Goal: Task Accomplishment & Management: Manage account settings

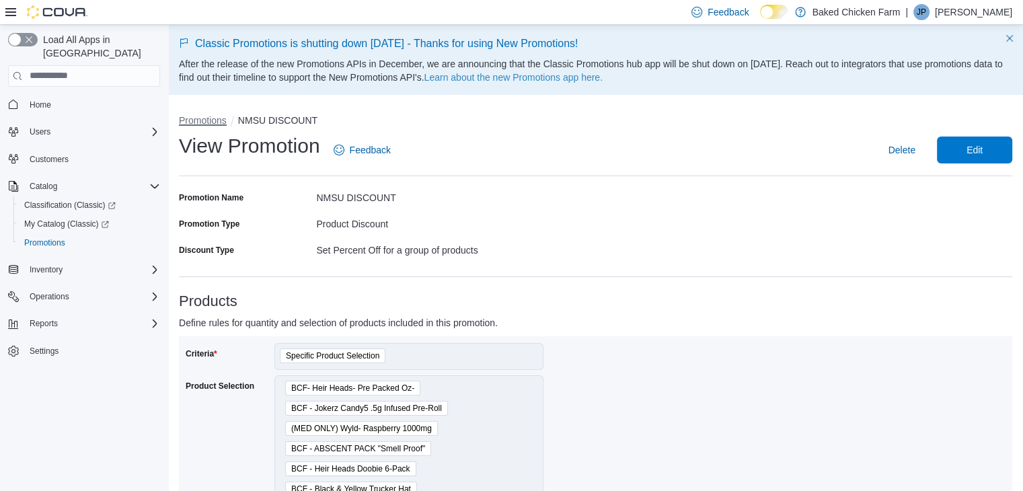
click at [188, 120] on button "Promotions" at bounding box center [203, 120] width 48 height 11
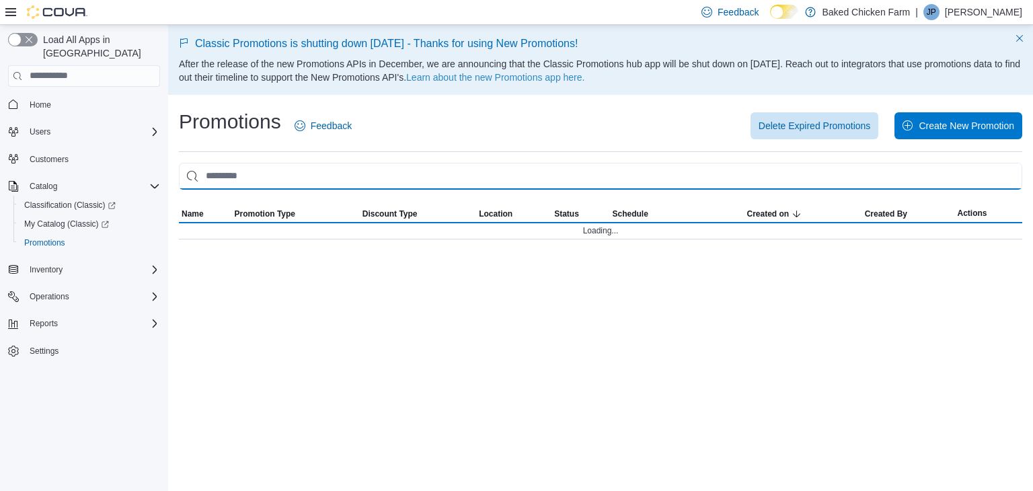
click at [262, 173] on input "This is a search bar. As you type, the results lower in the page will automatic…" at bounding box center [600, 176] width 843 height 27
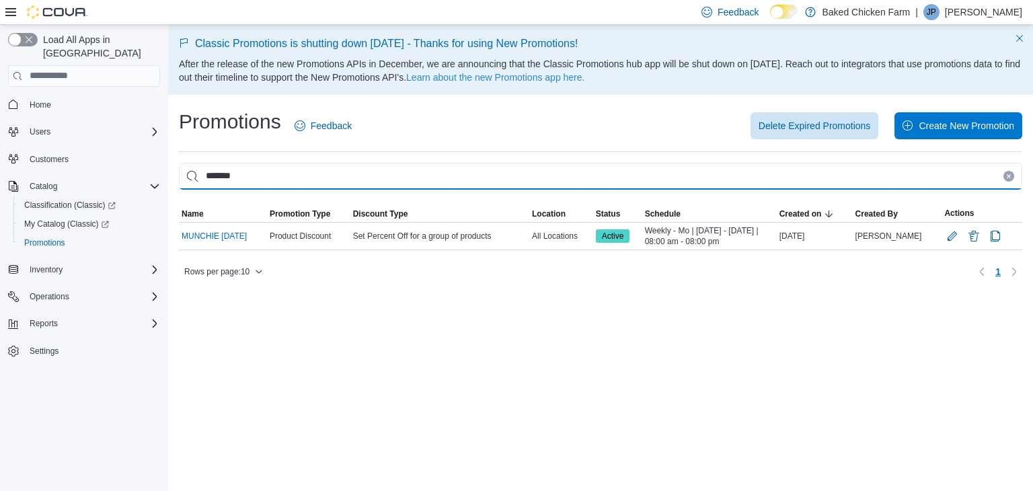
type input "*******"
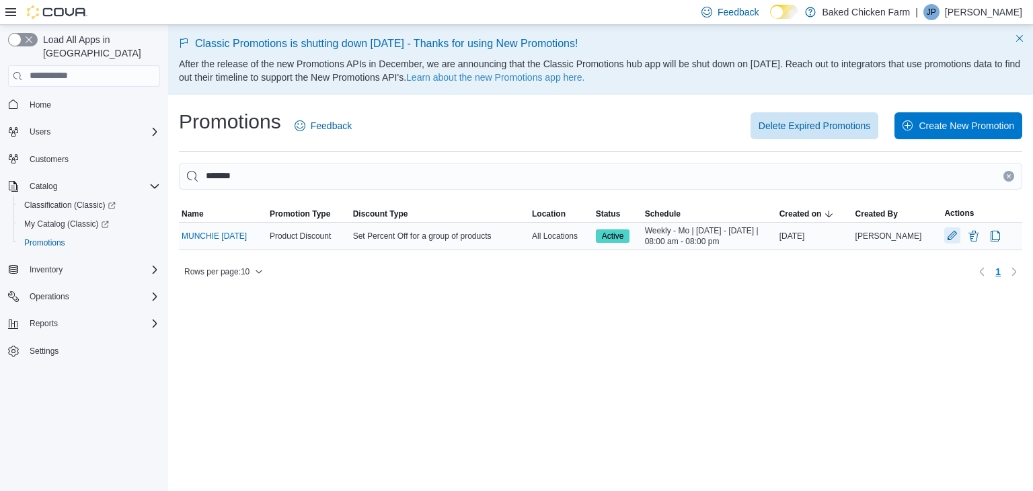
click at [951, 227] on div at bounding box center [981, 236] width 81 height 22
click at [40, 97] on span "Home" at bounding box center [41, 105] width 22 height 16
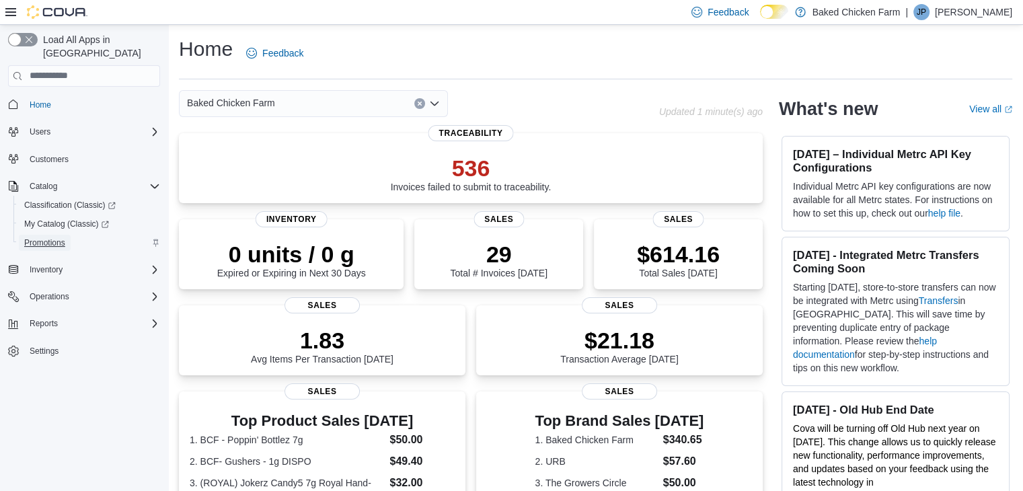
click at [48, 237] on span "Promotions" at bounding box center [44, 242] width 41 height 11
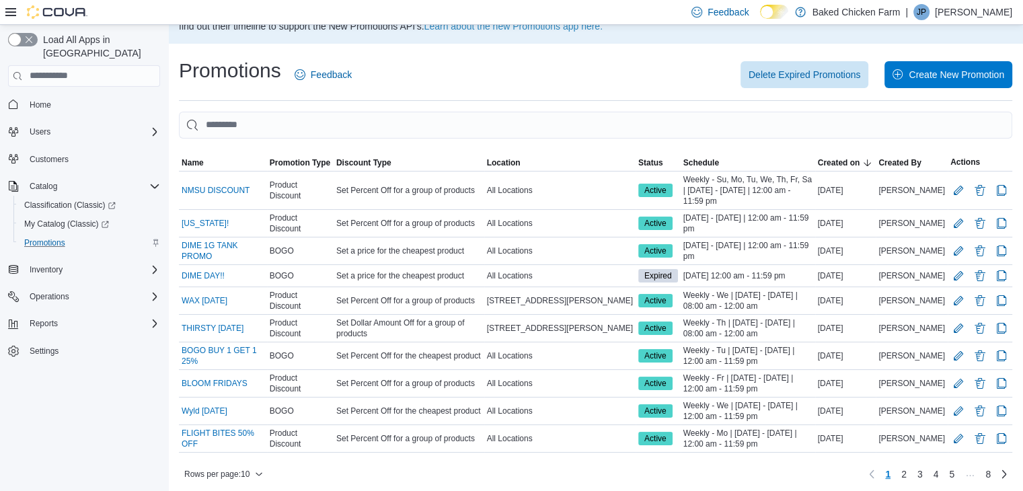
scroll to position [50, 0]
click at [261, 475] on icon "button" at bounding box center [259, 475] width 8 height 8
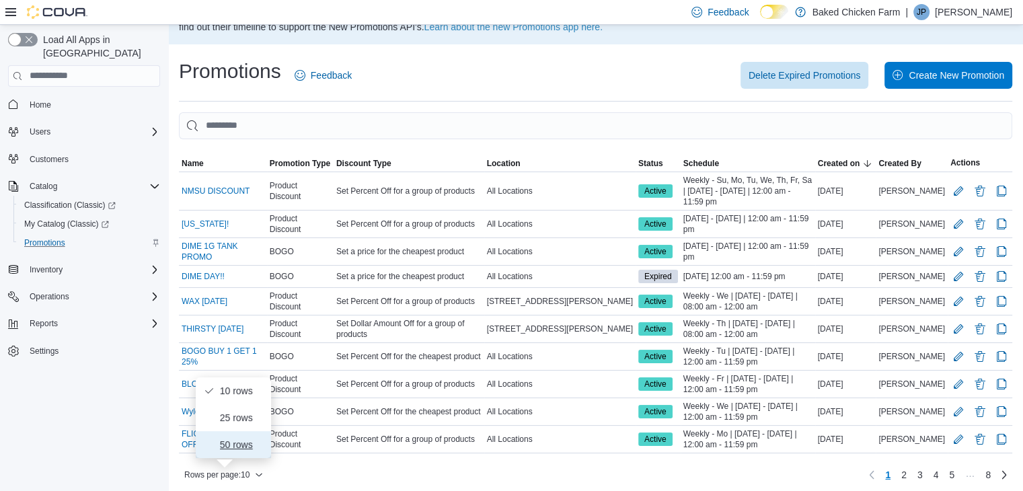
click at [249, 443] on span "50 rows" at bounding box center [241, 444] width 43 height 11
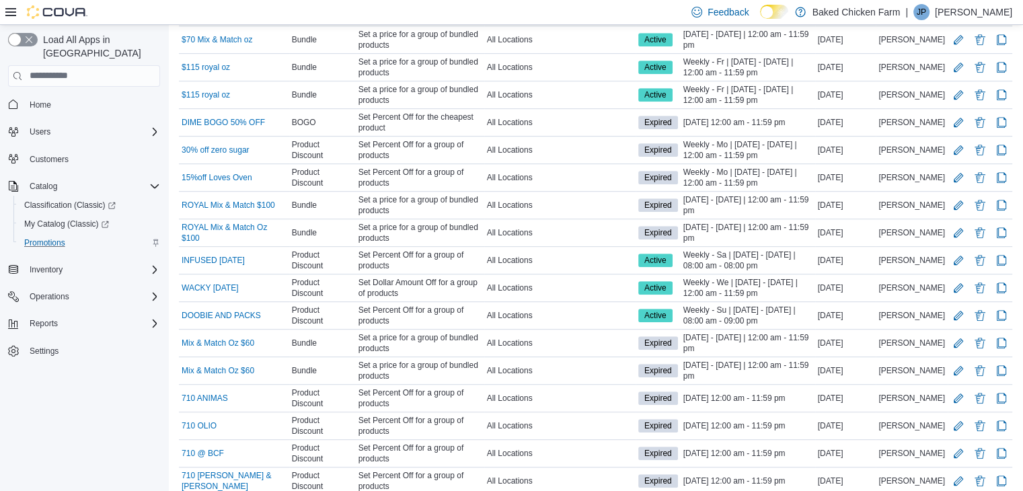
scroll to position [759, 0]
click at [960, 361] on button "Edit Promotion" at bounding box center [958, 369] width 16 height 16
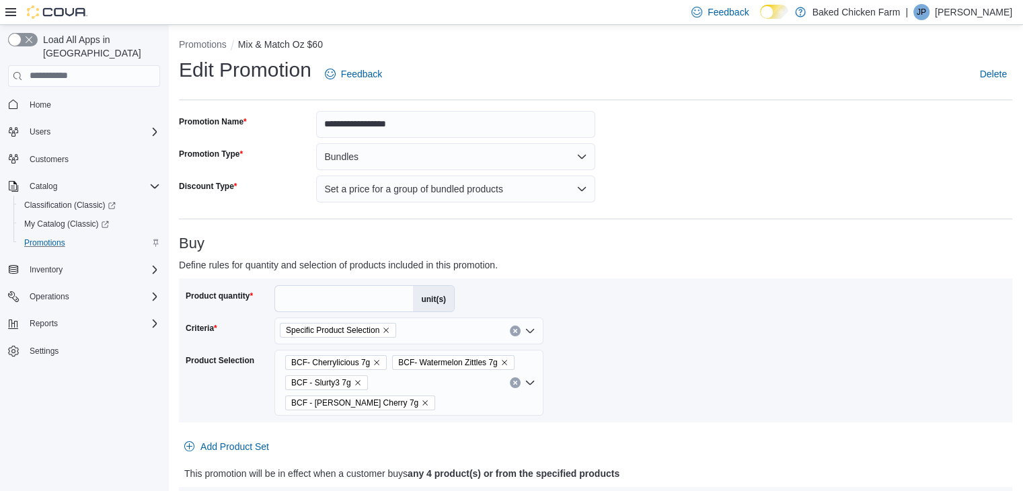
scroll to position [734, 0]
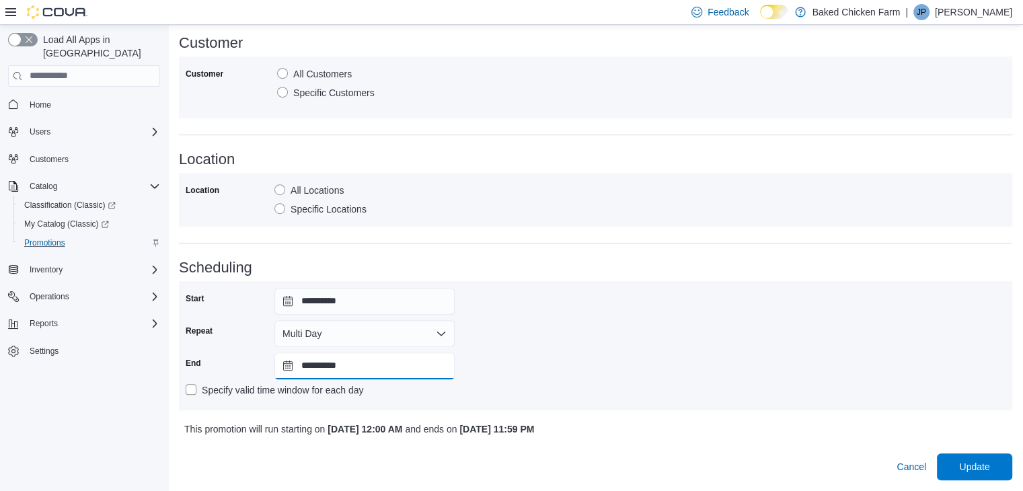
click at [394, 357] on input "**********" at bounding box center [364, 365] width 180 height 27
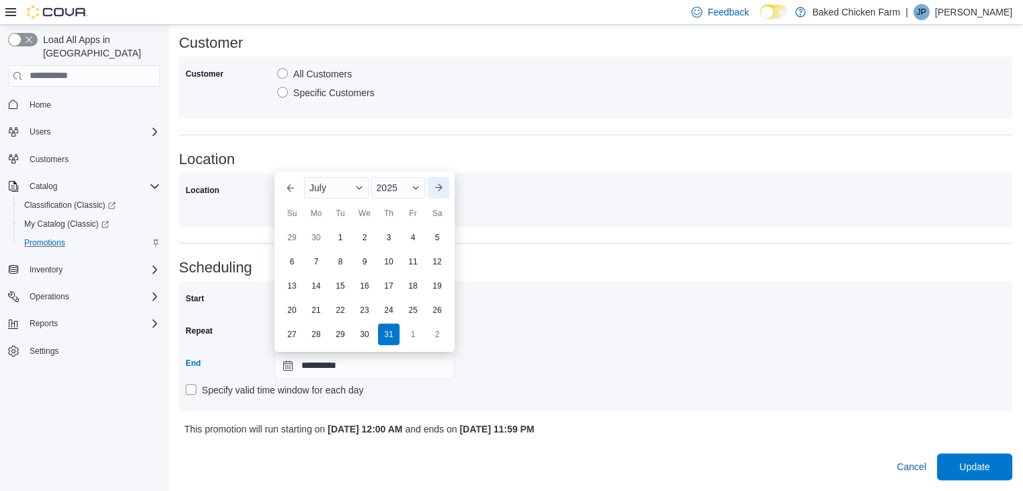
click at [438, 190] on button "Next month" at bounding box center [439, 188] width 22 height 22
type input "**********"
click at [295, 334] on div "31" at bounding box center [292, 335] width 24 height 24
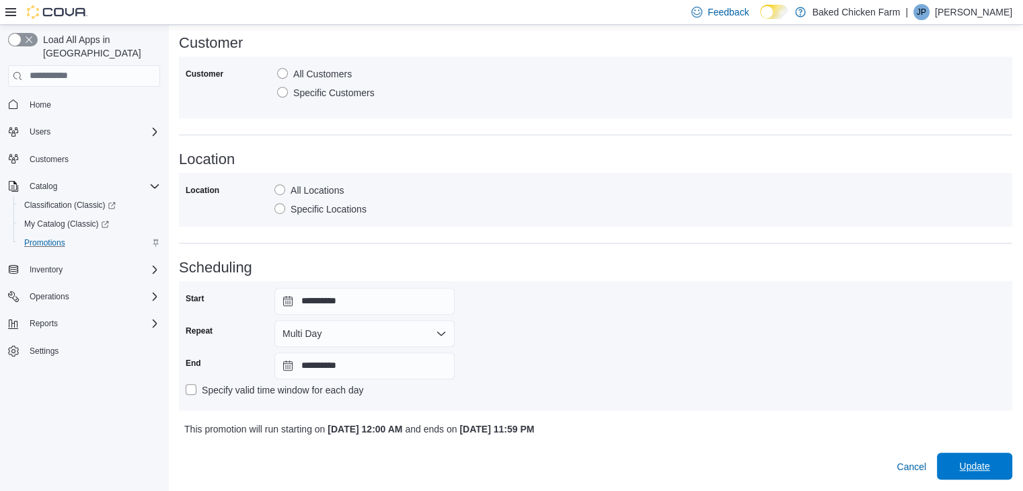
click at [978, 453] on span "Update" at bounding box center [974, 466] width 59 height 27
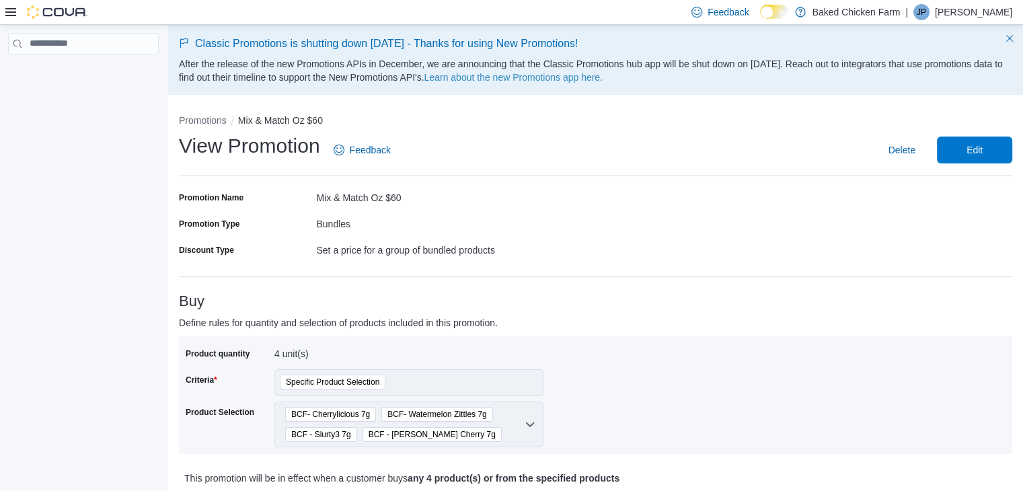
click at [85, 110] on div at bounding box center [83, 260] width 167 height 471
click at [7, 12] on icon at bounding box center [10, 12] width 11 height 8
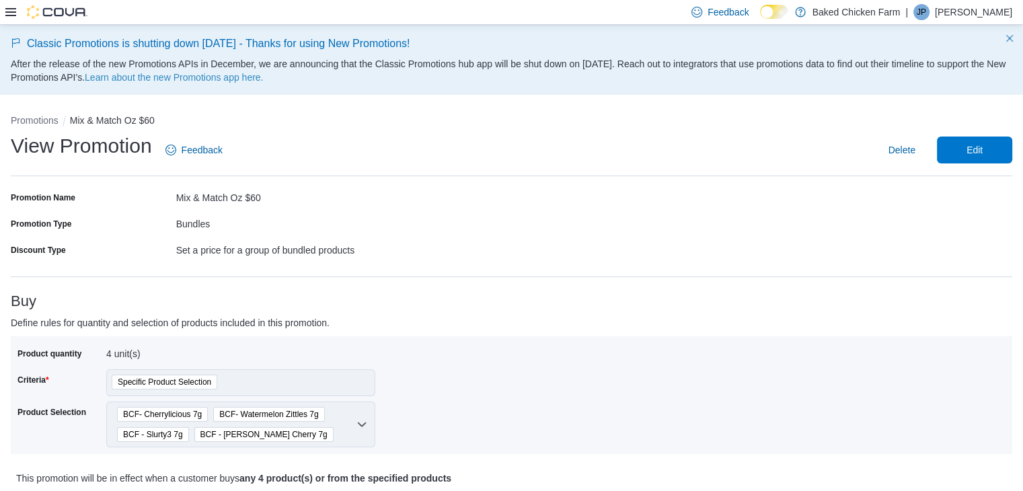
click at [9, 13] on icon at bounding box center [10, 12] width 11 height 11
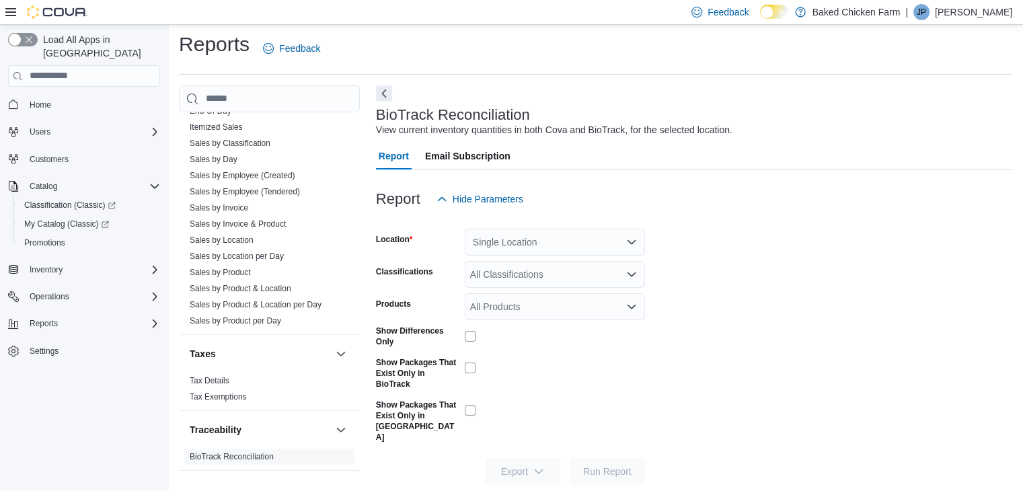
scroll to position [986, 0]
click at [78, 262] on div "Inventory" at bounding box center [92, 270] width 136 height 16
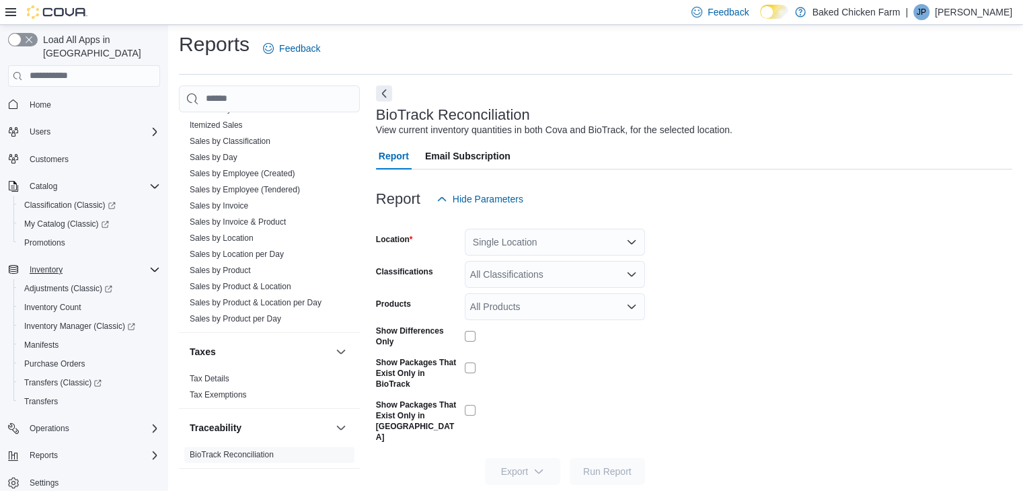
click at [149, 264] on icon "Complex example" at bounding box center [154, 269] width 11 height 11
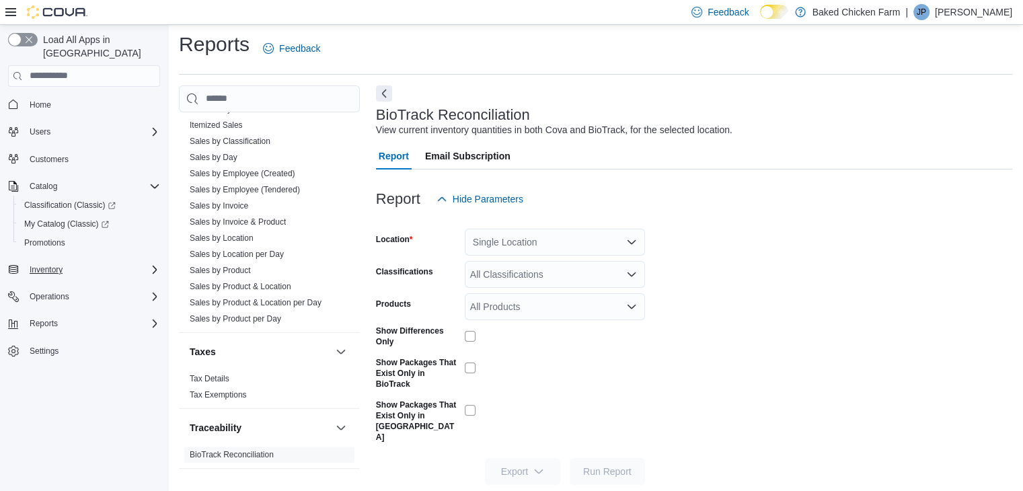
click at [151, 284] on div "Operations" at bounding box center [84, 296] width 152 height 24
click at [153, 291] on icon "Complex example" at bounding box center [154, 296] width 11 height 11
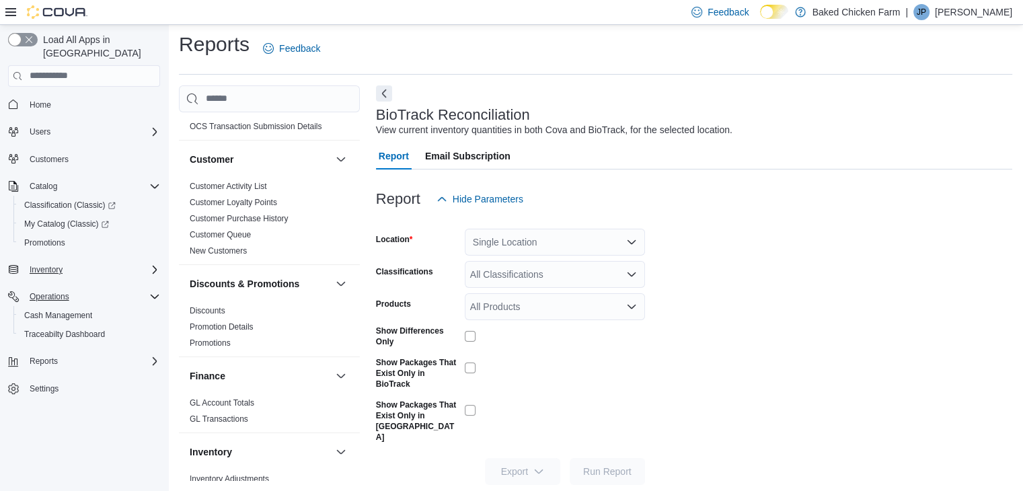
scroll to position [0, 0]
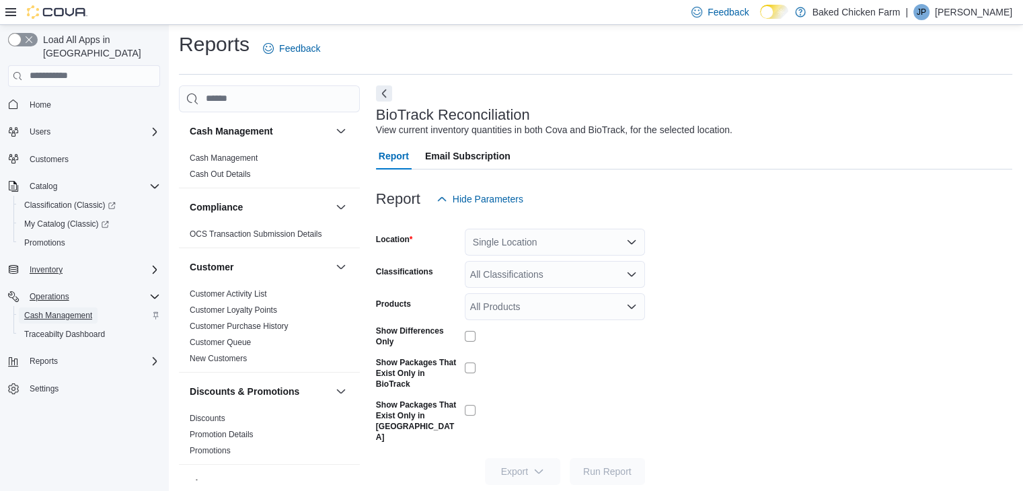
click at [74, 310] on span "Cash Management" at bounding box center [58, 315] width 68 height 11
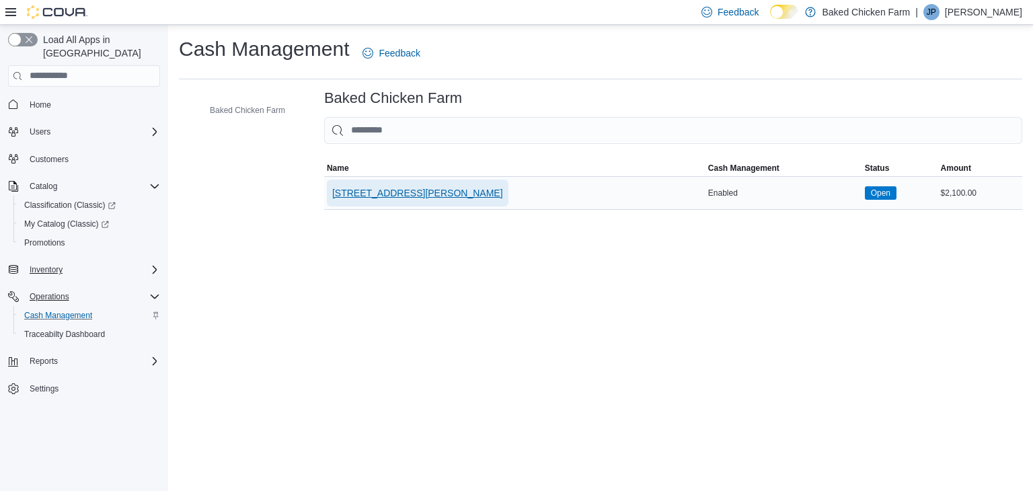
click at [395, 194] on span "2702 W. Amador Aveune" at bounding box center [417, 192] width 171 height 13
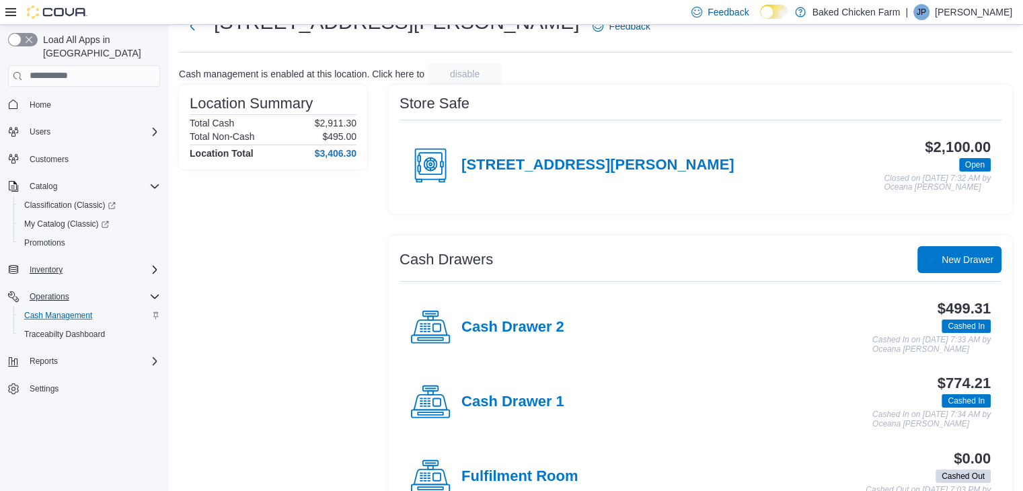
scroll to position [95, 0]
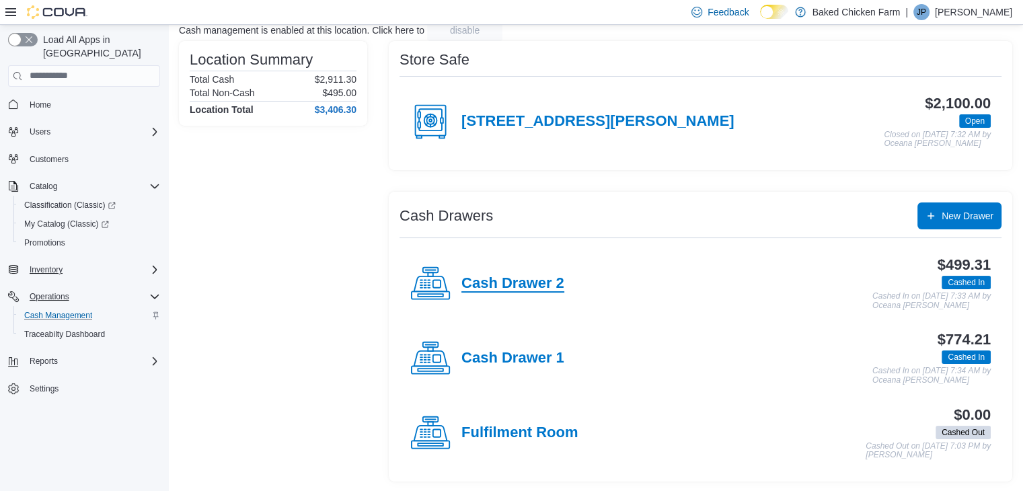
click at [539, 285] on h4 "Cash Drawer 2" at bounding box center [512, 283] width 103 height 17
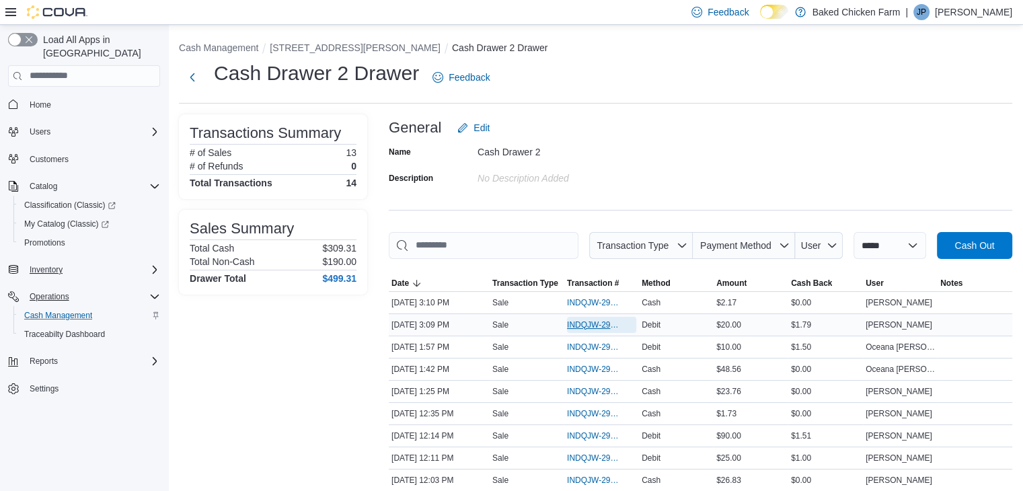
click at [616, 317] on span "INDQJW-29538" at bounding box center [601, 325] width 69 height 16
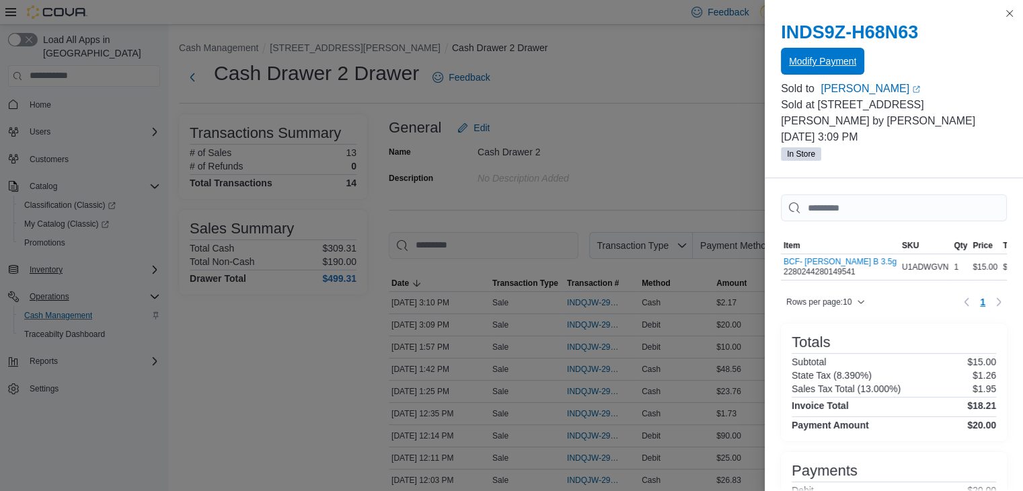
click at [835, 57] on span "Modify Payment" at bounding box center [822, 60] width 67 height 13
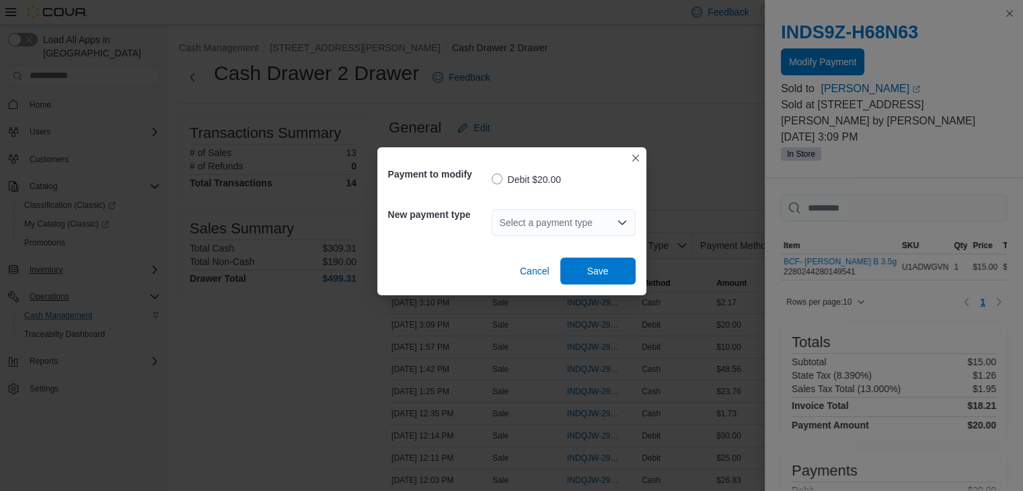
click at [557, 222] on div "Select a payment type" at bounding box center [564, 222] width 144 height 27
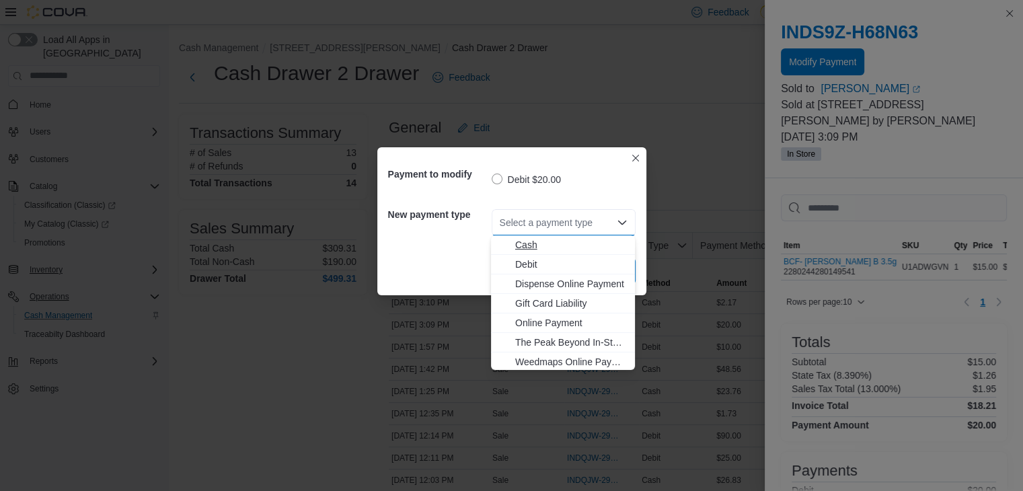
click at [529, 240] on span "Cash" at bounding box center [571, 244] width 112 height 13
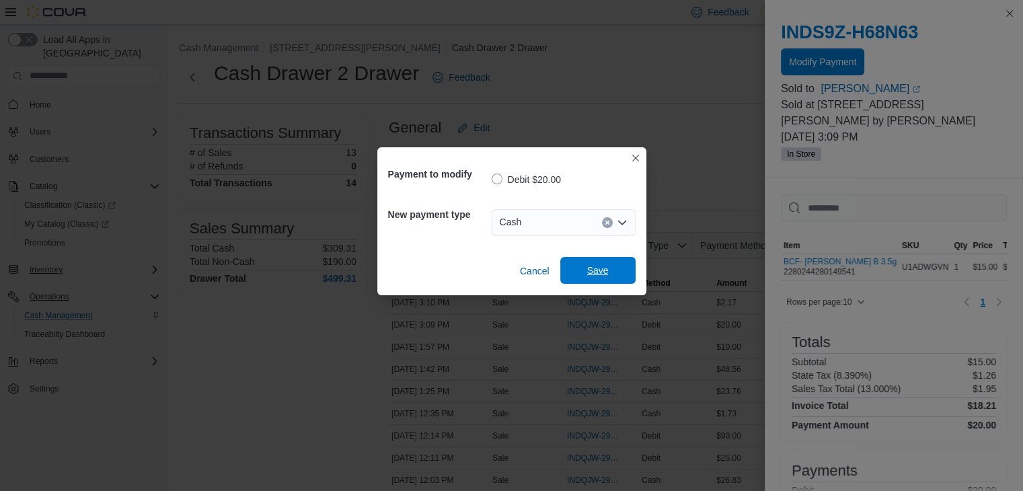
click at [599, 270] on span "Save" at bounding box center [598, 270] width 22 height 13
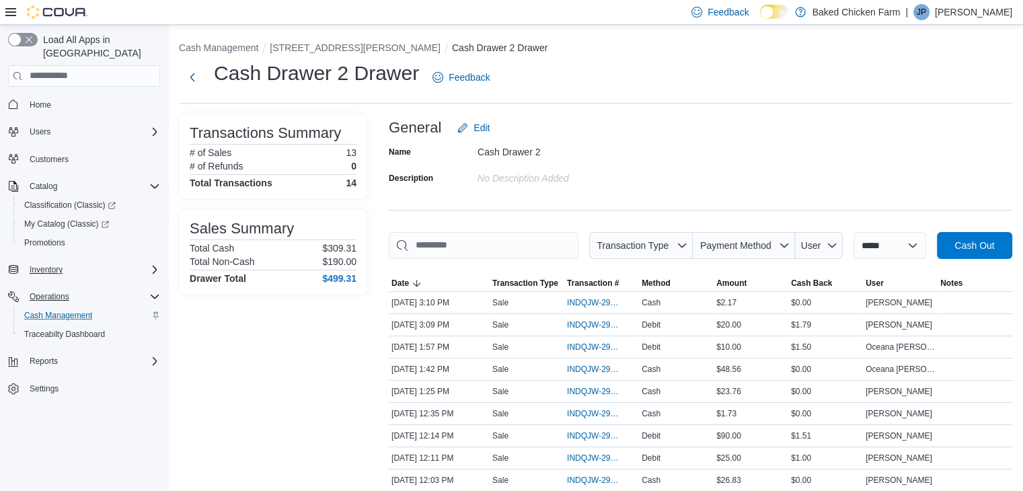
drag, startPoint x: 307, startPoint y: 347, endPoint x: 758, endPoint y: 79, distance: 524.6
click at [588, 322] on span "INDQJW-29538" at bounding box center [595, 324] width 56 height 11
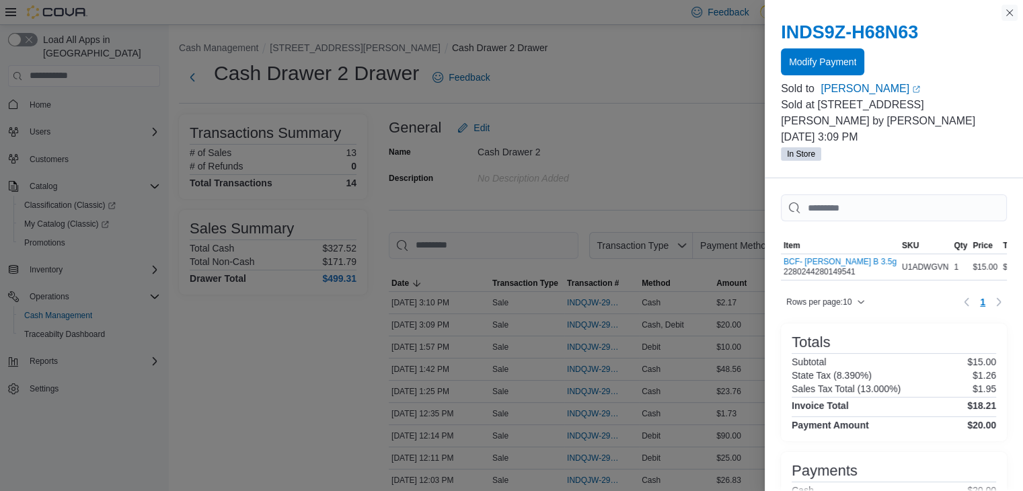
click at [1011, 11] on button "Close this dialog" at bounding box center [1009, 13] width 16 height 16
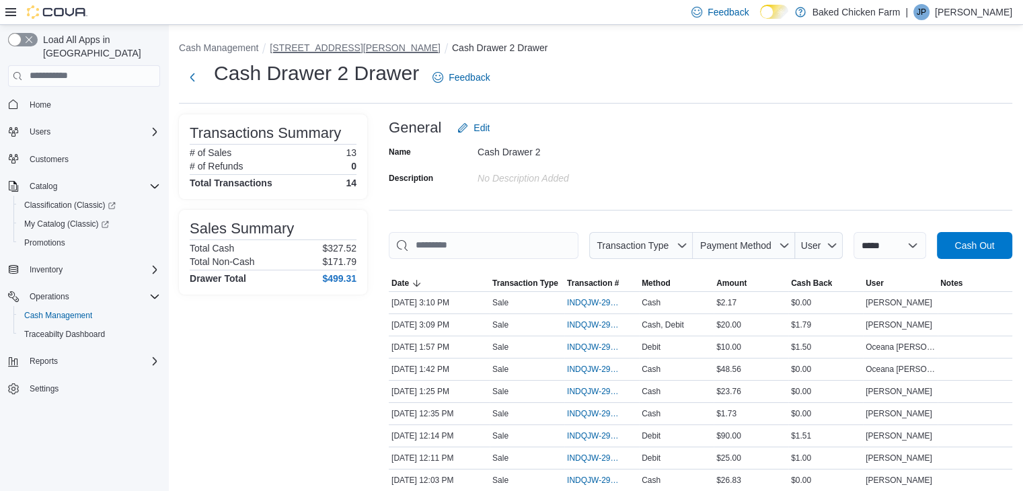
click at [297, 47] on button "[STREET_ADDRESS][PERSON_NAME]" at bounding box center [355, 47] width 171 height 11
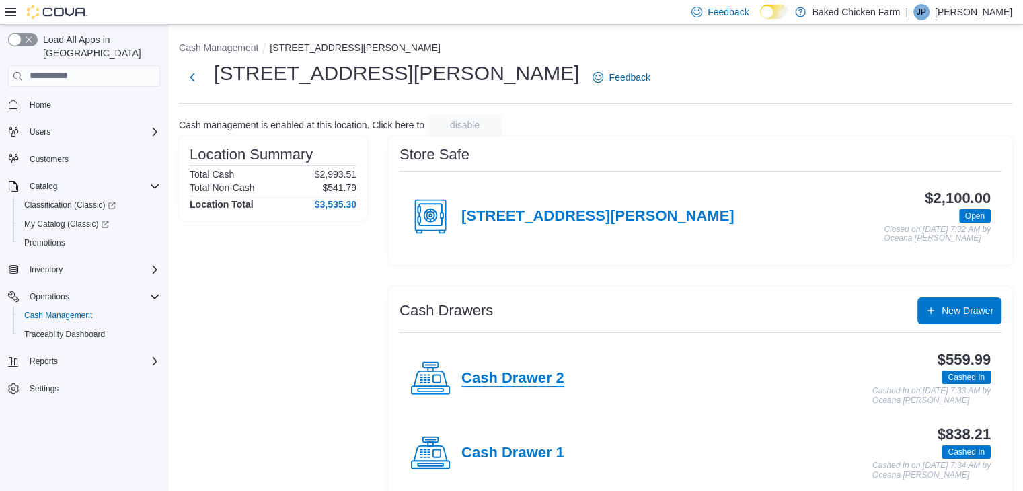
click at [524, 383] on h4 "Cash Drawer 2" at bounding box center [512, 378] width 103 height 17
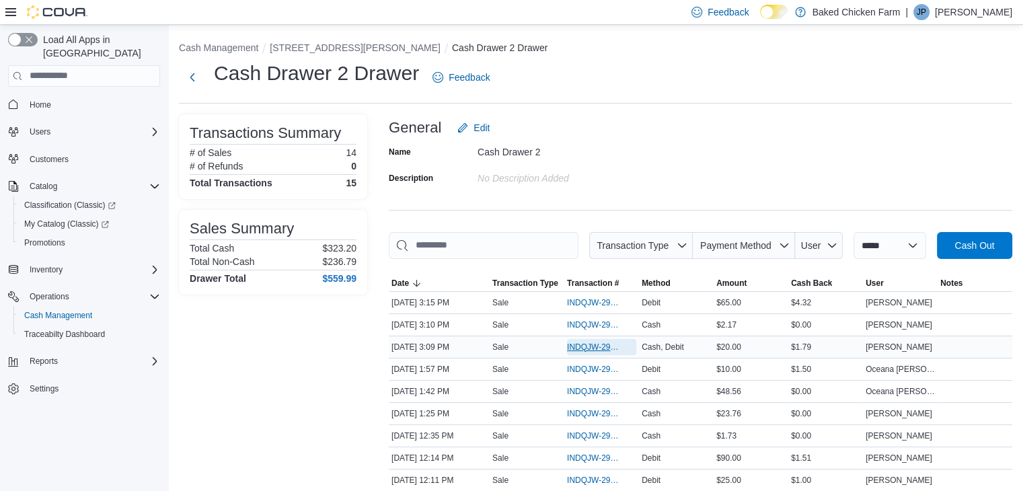
click at [611, 348] on span "INDQJW-29538" at bounding box center [595, 347] width 56 height 11
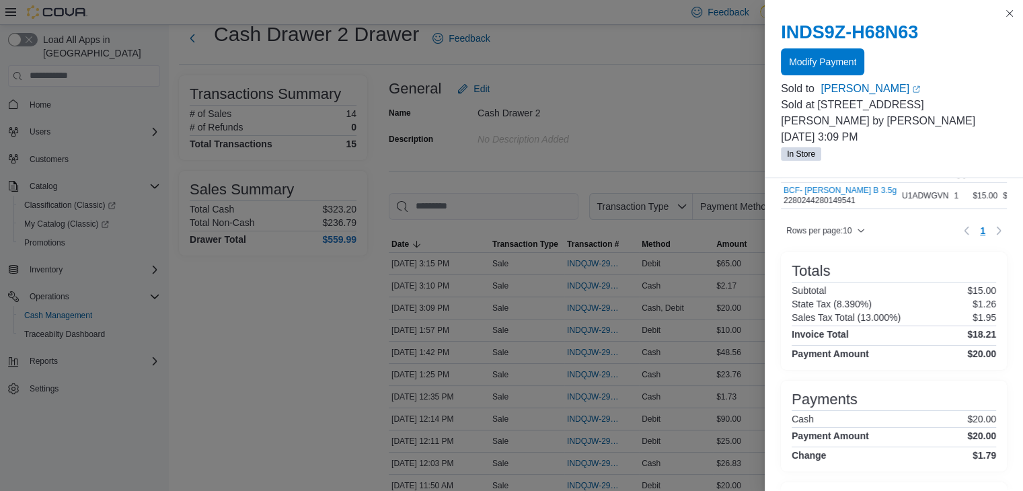
scroll to position [70, 0]
